Goal: Transaction & Acquisition: Book appointment/travel/reservation

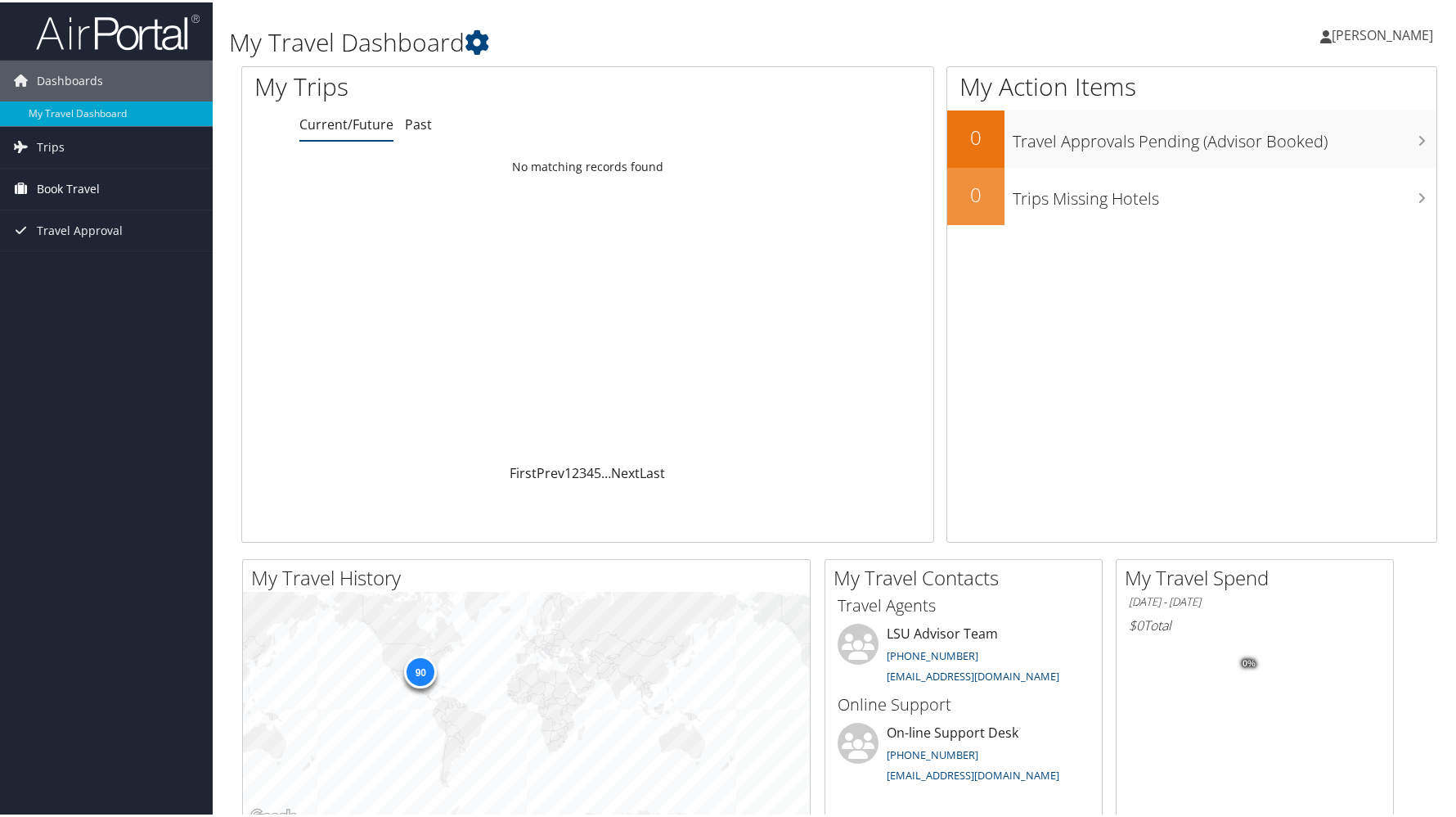
click at [67, 190] on span "Book Travel" at bounding box center [69, 186] width 63 height 41
click at [58, 243] on link "Book/Manage Online Trips" at bounding box center [106, 244] width 213 height 24
